Goal: Use online tool/utility

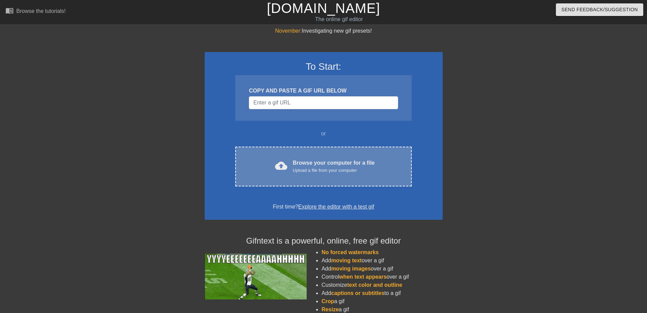
click at [285, 172] on span "cloud_upload" at bounding box center [281, 165] width 12 height 12
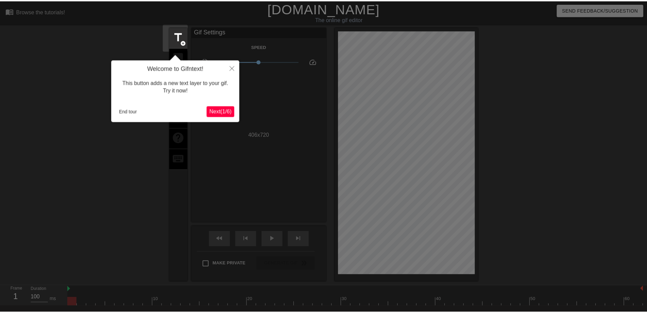
scroll to position [17, 0]
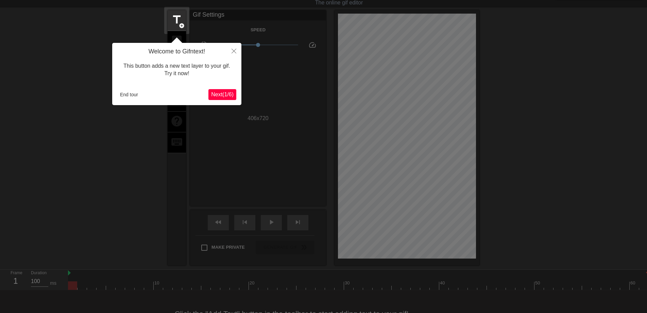
click at [217, 95] on span "Next ( 1 / 6 )" at bounding box center [222, 94] width 22 height 6
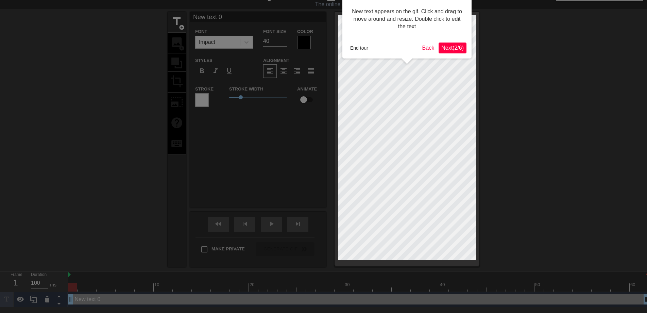
scroll to position [0, 0]
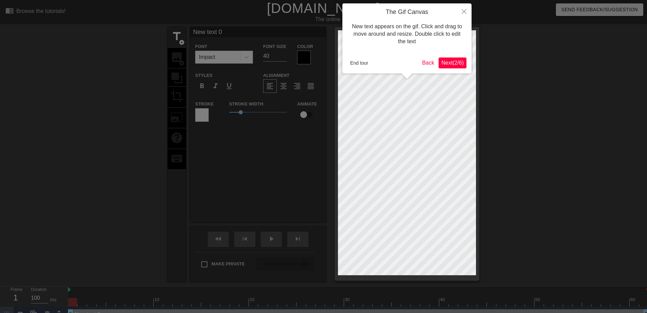
click at [454, 64] on span "Next ( 2 / 6 )" at bounding box center [452, 63] width 22 height 6
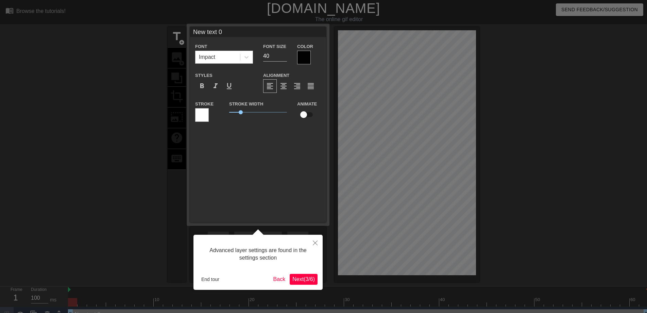
scroll to position [11, 0]
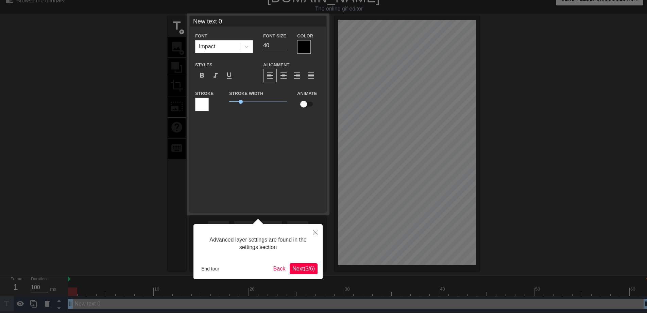
click at [301, 265] on span "Next ( 3 / 6 )" at bounding box center [303, 268] width 22 height 6
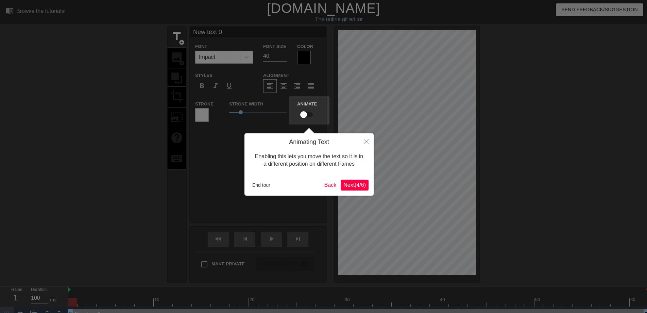
click at [359, 186] on span "Next ( 4 / 6 )" at bounding box center [354, 185] width 22 height 6
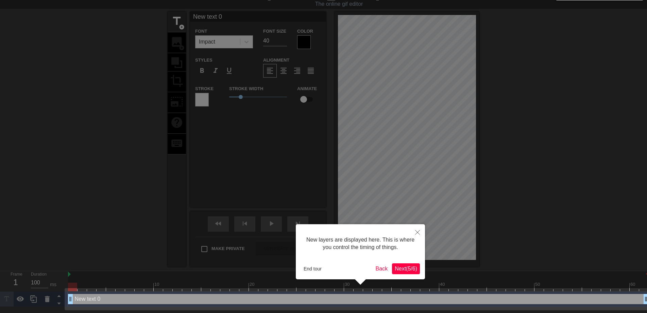
click at [412, 272] on button "Next ( 5 / 6 )" at bounding box center [406, 268] width 28 height 11
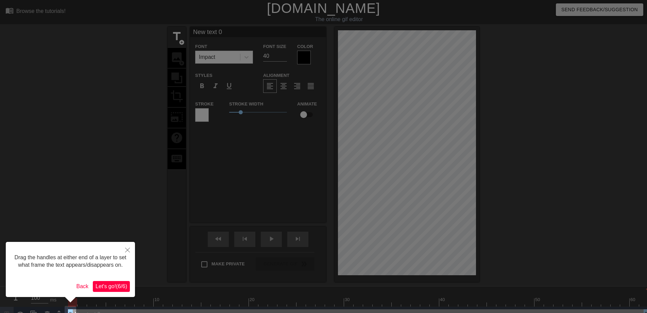
click at [118, 289] on span "Let's go! ( 6 / 6 )" at bounding box center [112, 286] width 32 height 6
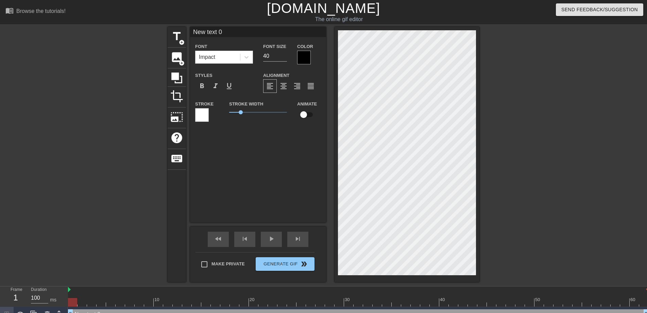
drag, startPoint x: 223, startPoint y: 32, endPoint x: 181, endPoint y: 26, distance: 42.2
click at [181, 26] on div "menu_book Browse the tutorials! [DOMAIN_NAME] The online gif editor Send Feedba…" at bounding box center [323, 161] width 647 height 322
type input "每個人一是每個人的良師益友"
click at [284, 57] on input "39" at bounding box center [275, 56] width 24 height 11
click at [284, 57] on input "38" at bounding box center [275, 56] width 24 height 11
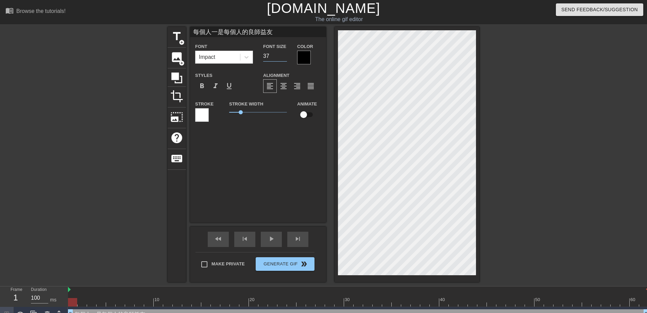
click at [284, 57] on input "37" at bounding box center [275, 56] width 24 height 11
click at [284, 57] on input "36" at bounding box center [275, 56] width 24 height 11
click at [284, 57] on input "35" at bounding box center [275, 56] width 24 height 11
click at [284, 57] on input "34" at bounding box center [275, 56] width 24 height 11
click at [284, 57] on input "33" at bounding box center [275, 56] width 24 height 11
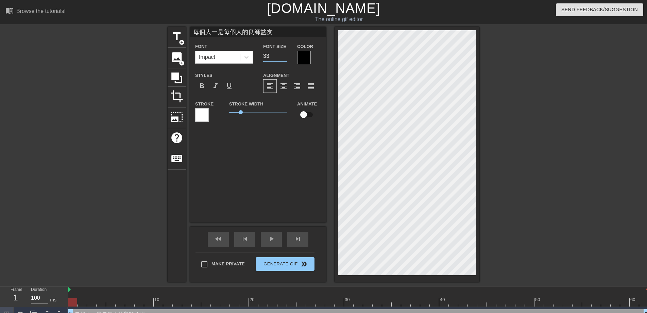
click at [284, 57] on input "32" at bounding box center [275, 56] width 24 height 11
click at [284, 57] on input "31" at bounding box center [275, 56] width 24 height 11
type input "30"
click at [284, 57] on input "30" at bounding box center [275, 56] width 24 height 11
drag, startPoint x: 217, startPoint y: 33, endPoint x: 213, endPoint y: 33, distance: 4.1
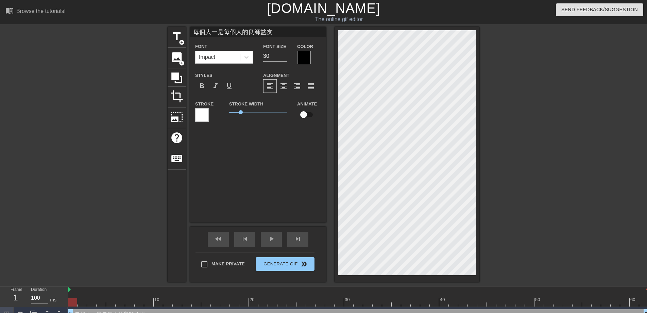
click at [213, 33] on input "每個人一是每個人的良師益友" at bounding box center [258, 32] width 136 height 10
type input "每個人亦是每個人的良師益友"
click at [307, 57] on div at bounding box center [304, 58] width 14 height 14
drag, startPoint x: 241, startPoint y: 110, endPoint x: 240, endPoint y: 122, distance: 12.0
click at [240, 122] on div "Stroke Width 0.95" at bounding box center [258, 114] width 68 height 28
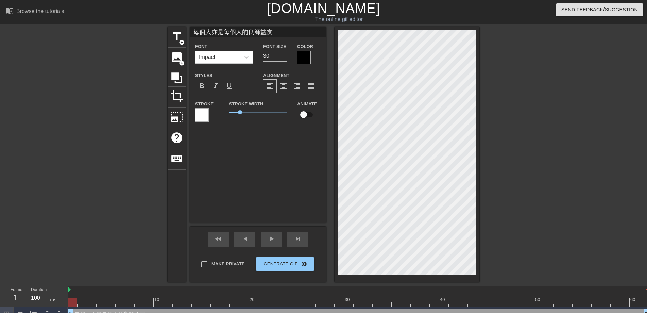
click at [302, 54] on div at bounding box center [304, 58] width 14 height 14
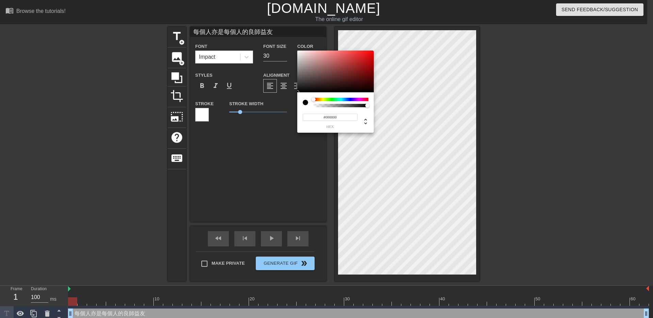
type input "#F4EEEE"
click at [299, 52] on div at bounding box center [335, 72] width 76 height 42
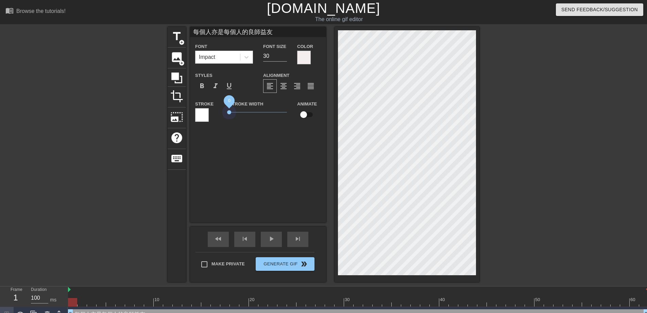
drag, startPoint x: 237, startPoint y: 111, endPoint x: 221, endPoint y: 112, distance: 16.0
click at [222, 112] on div "Stroke Stroke Width 0 Animate" at bounding box center [258, 114] width 136 height 28
click at [255, 141] on div "每個人亦是每個人的良師益友 Font Impact Font Size 30 Color Styles format_bold format_italic f…" at bounding box center [258, 124] width 136 height 195
click at [255, 149] on div "每個人亦是每個人的良師益友 Font Impact Font Size 30 Color Styles format_bold format_italic f…" at bounding box center [258, 124] width 136 height 195
click at [177, 36] on span "title" at bounding box center [176, 36] width 13 height 13
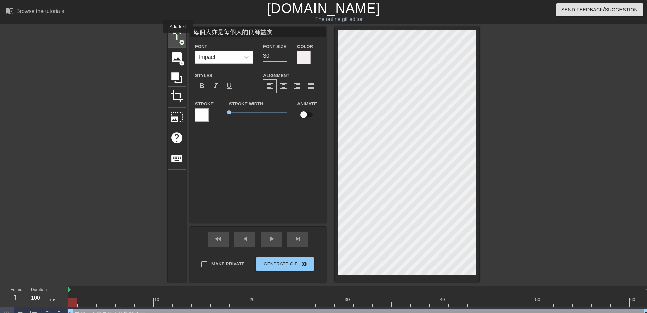
type input "New text 1"
type input "40"
drag, startPoint x: 229, startPoint y: 33, endPoint x: 189, endPoint y: 33, distance: 39.8
click at [189, 33] on div "title add_circle image add_circle crop photo_size_select_large help keyboard Ne…" at bounding box center [324, 154] width 312 height 255
type input "所以 祝福每位教師節快樂囉"
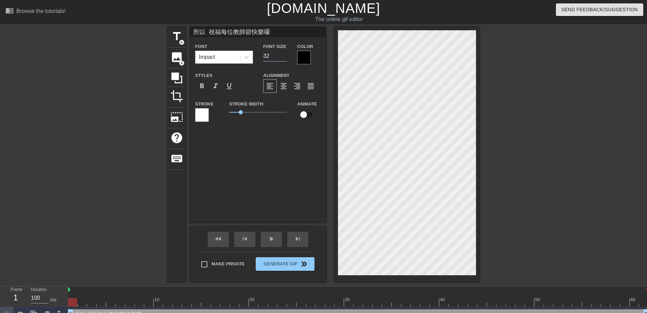
click at [284, 57] on input "32" at bounding box center [275, 56] width 24 height 11
click at [284, 57] on input "31" at bounding box center [275, 56] width 24 height 11
type input "30"
click at [284, 57] on input "30" at bounding box center [275, 56] width 24 height 11
click at [302, 60] on div at bounding box center [304, 58] width 14 height 14
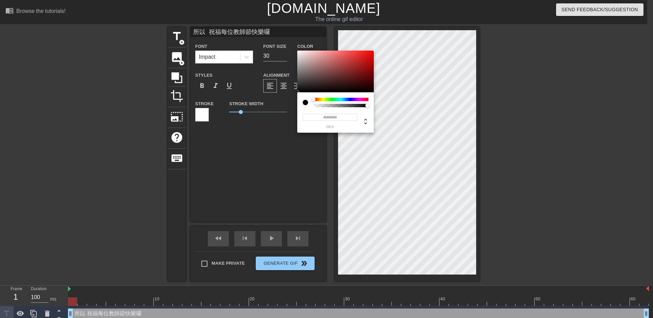
type input "#F2EAEA"
click at [299, 53] on div at bounding box center [335, 72] width 76 height 42
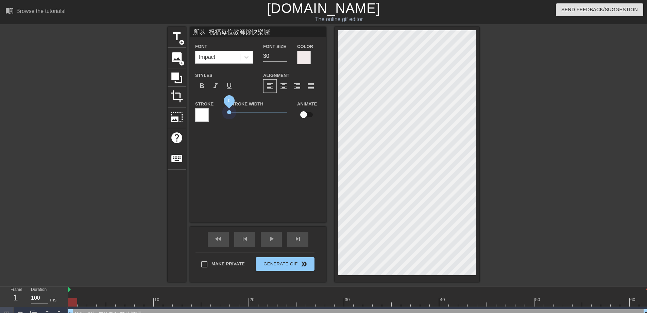
drag, startPoint x: 239, startPoint y: 110, endPoint x: 188, endPoint y: 105, distance: 51.6
click at [188, 105] on div "title add_circle image add_circle crop photo_size_select_large help keyboard 所以…" at bounding box center [324, 154] width 312 height 255
click at [210, 31] on input "所以 祝福每位教師節快樂囉" at bounding box center [258, 32] width 136 height 10
click at [209, 31] on input "所以 祝福每位教師節快樂囉" at bounding box center [258, 32] width 136 height 10
drag, startPoint x: 205, startPoint y: 29, endPoint x: 216, endPoint y: 30, distance: 10.6
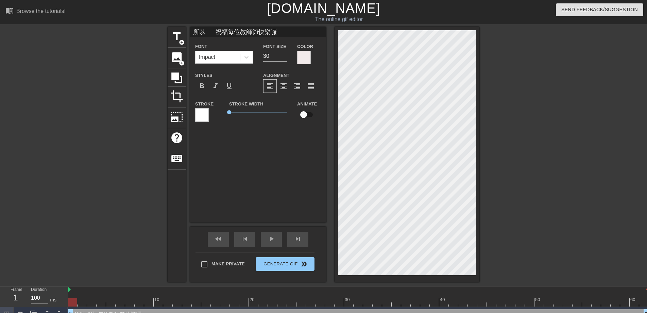
click at [216, 30] on input "所以 祝福每位教師節快樂囉" at bounding box center [258, 32] width 136 height 10
type input "所以......祝福每位教師節快樂囉"
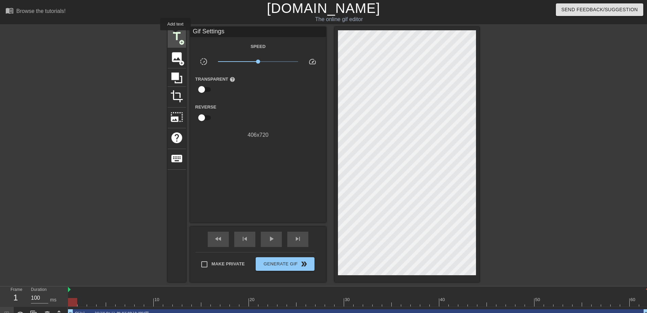
click at [174, 34] on span "title" at bounding box center [176, 36] width 13 height 13
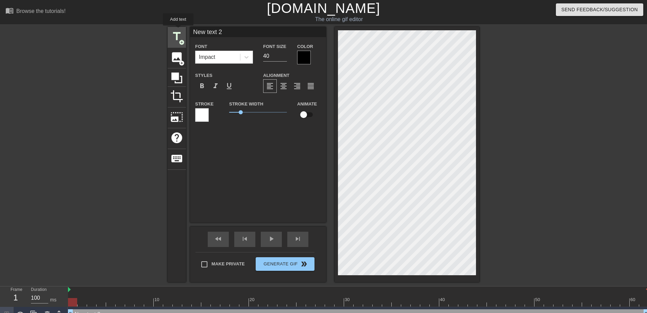
drag, startPoint x: 225, startPoint y: 33, endPoint x: 178, endPoint y: 30, distance: 46.6
click at [178, 30] on div "title add_circle image add_circle crop photo_size_select_large help keyboard Ne…" at bounding box center [324, 154] width 312 height 255
click at [196, 32] on input "[PERSON_NAME]" at bounding box center [258, 32] width 136 height 10
click at [198, 32] on input "[PERSON_NAME]" at bounding box center [258, 32] width 136 height 10
type input "[PERSON_NAME]"
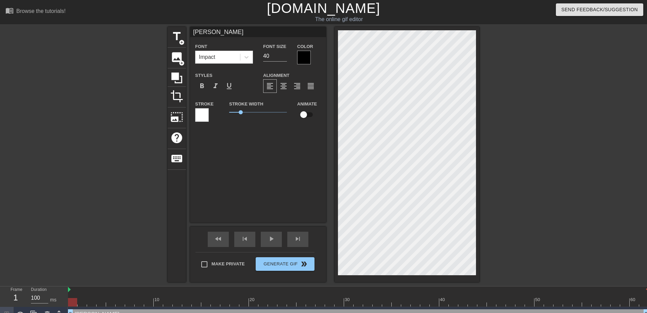
click at [304, 62] on div at bounding box center [304, 58] width 14 height 14
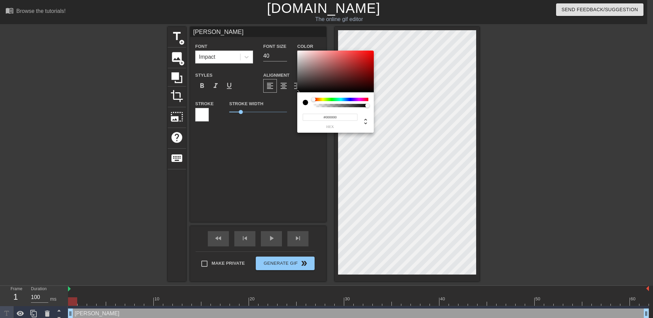
type input "#EB0C0C"
click at [370, 54] on div at bounding box center [335, 72] width 76 height 42
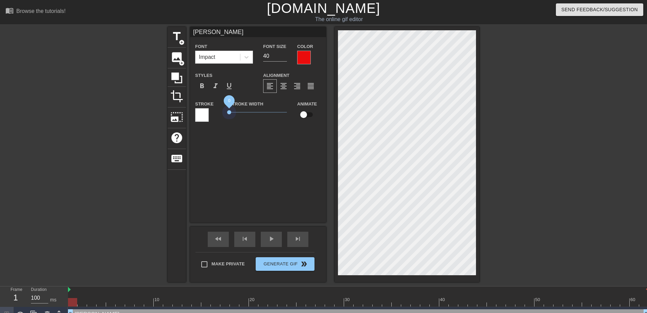
drag, startPoint x: 238, startPoint y: 114, endPoint x: 204, endPoint y: 110, distance: 34.9
click at [204, 110] on div "Stroke Stroke Width 0 Animate" at bounding box center [258, 114] width 136 height 28
click at [198, 86] on span "format_bold" at bounding box center [202, 86] width 8 height 8
click at [248, 59] on icon at bounding box center [246, 57] width 7 height 7
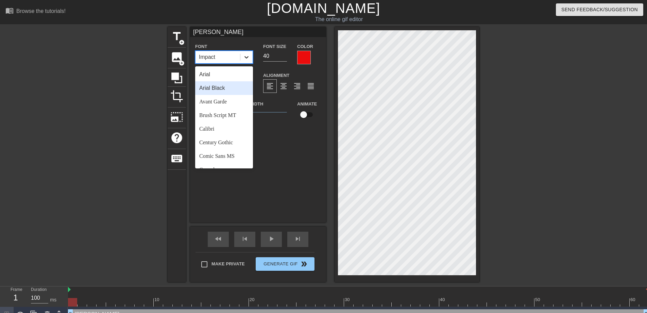
click at [244, 56] on icon at bounding box center [246, 57] width 7 height 7
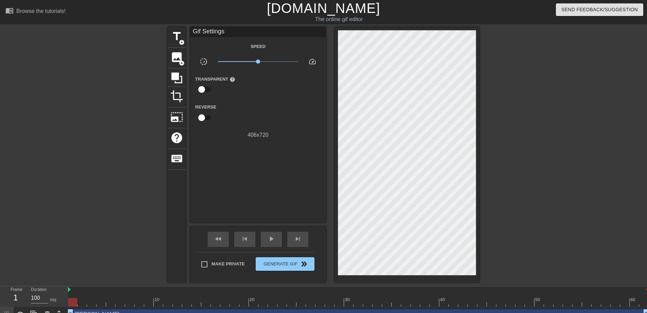
click at [336, 86] on div at bounding box center [406, 154] width 145 height 255
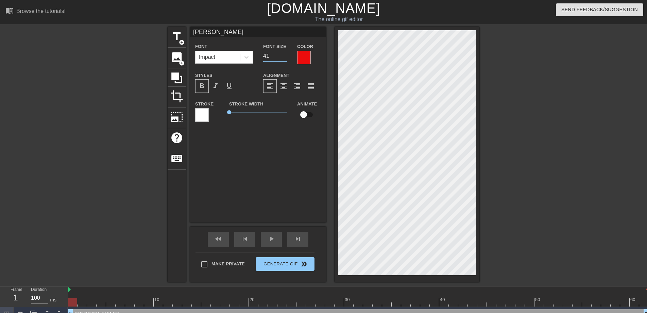
click at [285, 54] on input "41" at bounding box center [275, 56] width 24 height 11
click at [285, 54] on input "42" at bounding box center [275, 56] width 24 height 11
click at [285, 54] on input "43" at bounding box center [275, 56] width 24 height 11
click at [285, 54] on input "44" at bounding box center [275, 56] width 24 height 11
click at [285, 54] on input "45" at bounding box center [275, 56] width 24 height 11
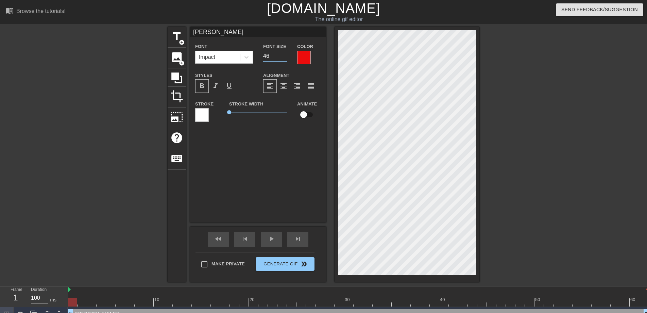
click at [285, 54] on input "46" at bounding box center [275, 56] width 24 height 11
click at [285, 54] on input "47" at bounding box center [275, 56] width 24 height 11
click at [285, 54] on input "48" at bounding box center [275, 56] width 24 height 11
click at [285, 54] on input "49" at bounding box center [275, 56] width 24 height 11
click at [285, 54] on input "50" at bounding box center [275, 56] width 24 height 11
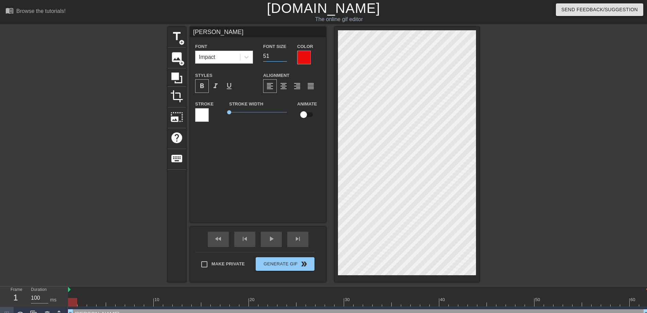
click at [285, 54] on input "51" at bounding box center [275, 56] width 24 height 11
click at [285, 54] on input "52" at bounding box center [275, 56] width 24 height 11
click at [285, 54] on input "53" at bounding box center [275, 56] width 24 height 11
click at [285, 54] on input "54" at bounding box center [275, 56] width 24 height 11
type input "55"
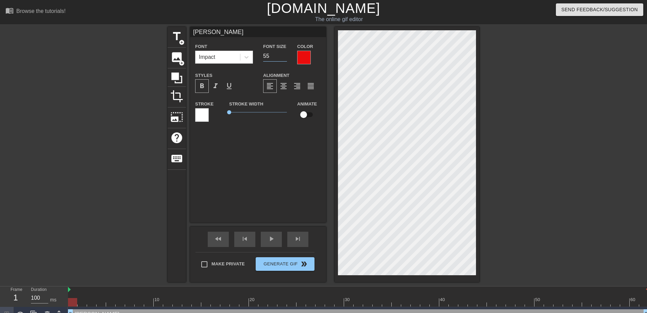
click at [285, 54] on input "55" at bounding box center [275, 56] width 24 height 11
type input "所以......祝福每位教師節快樂囉"
type input "30"
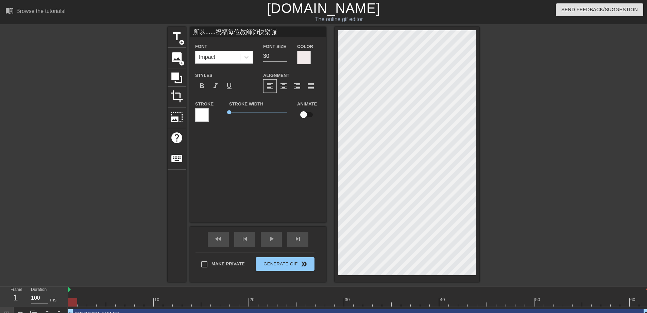
click at [239, 34] on input "所以......祝福每位教師節快樂囉" at bounding box center [258, 32] width 136 height 10
type input "所以......祝福好友教師節快樂囉"
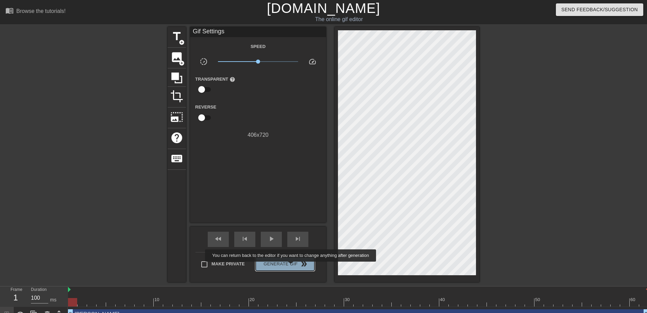
click at [291, 266] on span "Generate Gif double_arrow" at bounding box center [284, 264] width 53 height 8
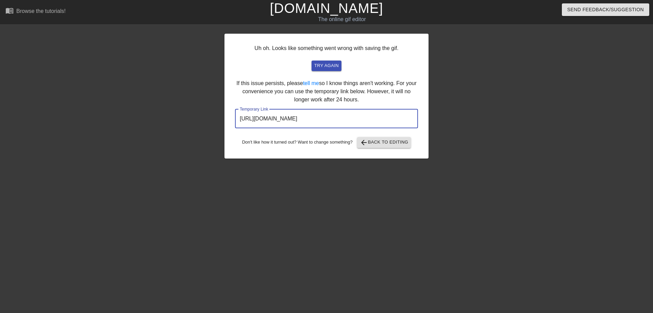
drag, startPoint x: 387, startPoint y: 120, endPoint x: 220, endPoint y: 117, distance: 167.3
click at [220, 117] on div "Uh oh. Looks like something went wrong with saving the gif. try again If this i…" at bounding box center [326, 129] width 653 height 204
